Goal: Communication & Community: Ask a question

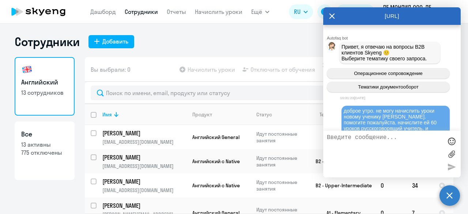
select select "30"
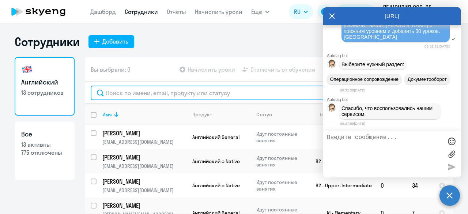
click at [212, 89] on input "text" at bounding box center [269, 92] width 357 height 15
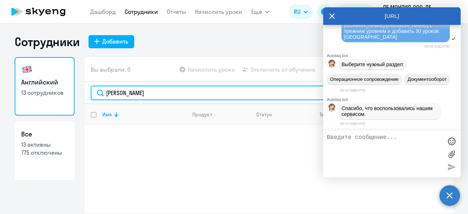
type input "[PERSON_NAME]"
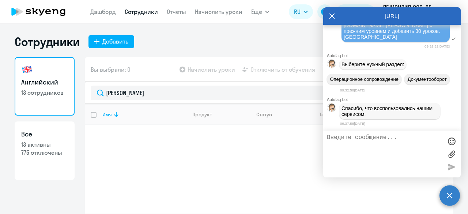
scroll to position [7931, 0]
click at [357, 40] on span "Добрый день. Прошу возобновить профиль [PERSON_NAME][EMAIL_ADDRESS][PERSON_NAME…" at bounding box center [392, 22] width 98 height 35
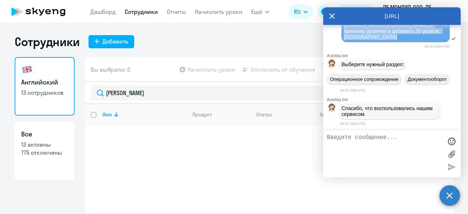
click at [357, 40] on span "Добрый день. Прошу возобновить профиль [PERSON_NAME][EMAIL_ADDRESS][PERSON_NAME…" at bounding box center [392, 22] width 98 height 35
copy span "Добрый день. Прошу возобновить профиль [PERSON_NAME][EMAIL_ADDRESS][PERSON_NAME…"
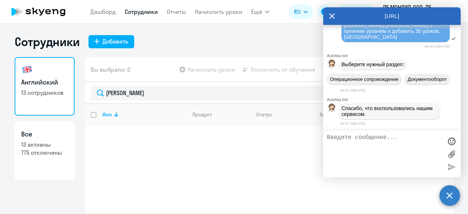
click at [356, 143] on textarea at bounding box center [384, 153] width 115 height 39
paste textarea "Добрый день. Прошу возобновить профиль [PERSON_NAME][EMAIL_ADDRESS][PERSON_NAME…"
type textarea "Добрый день. Прошу возобновить профиль [PERSON_NAME][EMAIL_ADDRESS][PERSON_NAME…"
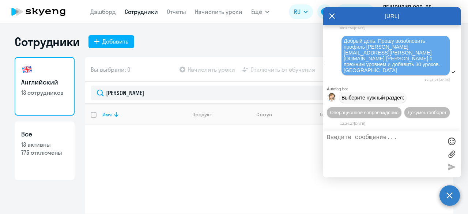
scroll to position [8063, 0]
click at [378, 110] on span "Операционное сопровождение" at bounding box center [364, 112] width 69 height 5
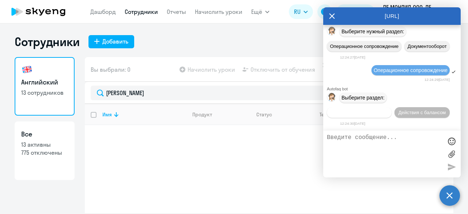
scroll to position [8129, 0]
click at [366, 114] on span "Действия по сотрудникам" at bounding box center [359, 112] width 57 height 5
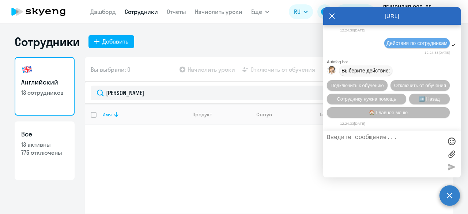
scroll to position [8237, 0]
click at [382, 80] on button "Подключить к обучению" at bounding box center [357, 85] width 61 height 11
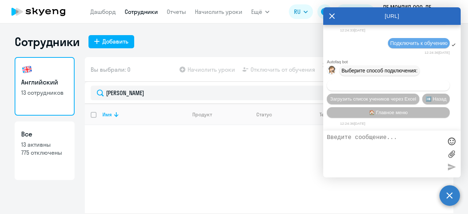
click at [371, 84] on span "Добавить учеников вручную" at bounding box center [388, 85] width 62 height 5
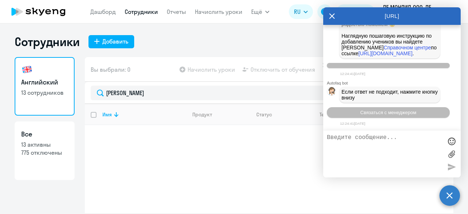
scroll to position [8693, 0]
click at [337, 151] on textarea at bounding box center [384, 153] width 115 height 39
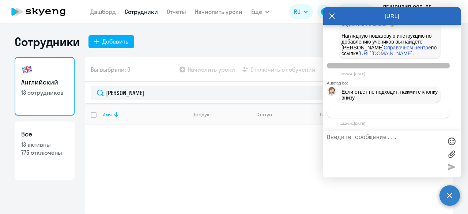
click at [360, 114] on span "Связаться с менеджером" at bounding box center [388, 112] width 56 height 5
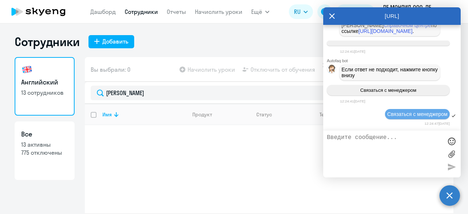
scroll to position [8715, 0]
click at [352, 139] on textarea at bounding box center [384, 153] width 115 height 39
paste textarea "Добрый день. Прошу возобновить профиль [PERSON_NAME][EMAIL_ADDRESS][PERSON_NAME…"
type textarea "Добрый день. Прошу возобновить профиль [PERSON_NAME][EMAIL_ADDRESS][PERSON_NAME…"
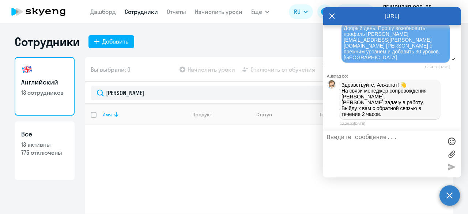
scroll to position [8813, 0]
